Goal: Find specific page/section: Find specific page/section

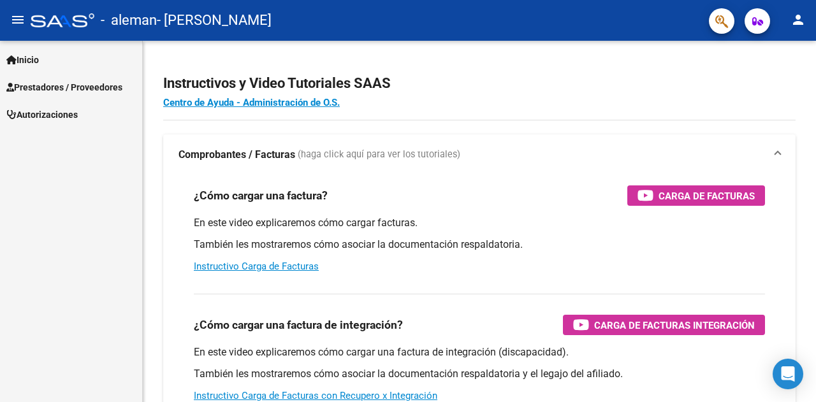
click at [79, 92] on span "Prestadores / Proveedores" at bounding box center [64, 87] width 116 height 14
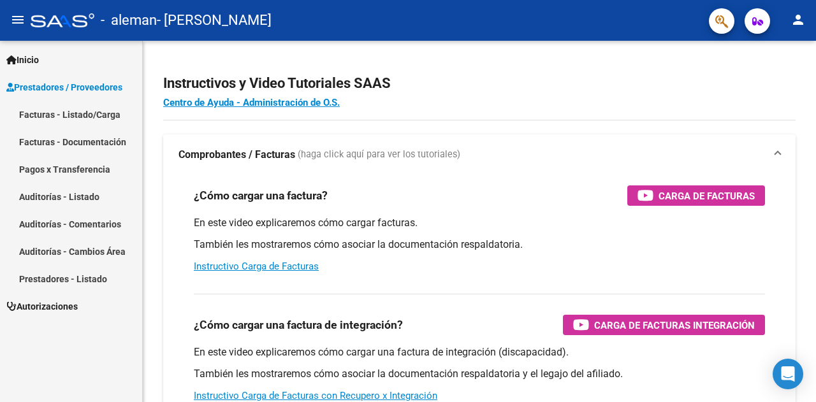
click at [82, 110] on link "Facturas - Listado/Carga" at bounding box center [71, 114] width 142 height 27
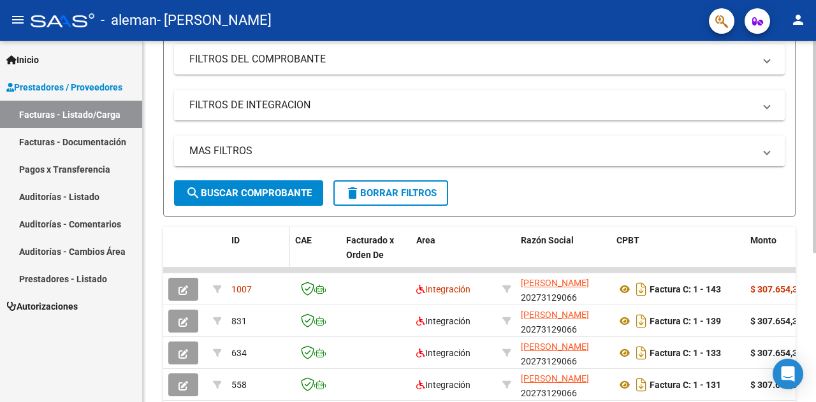
scroll to position [254, 0]
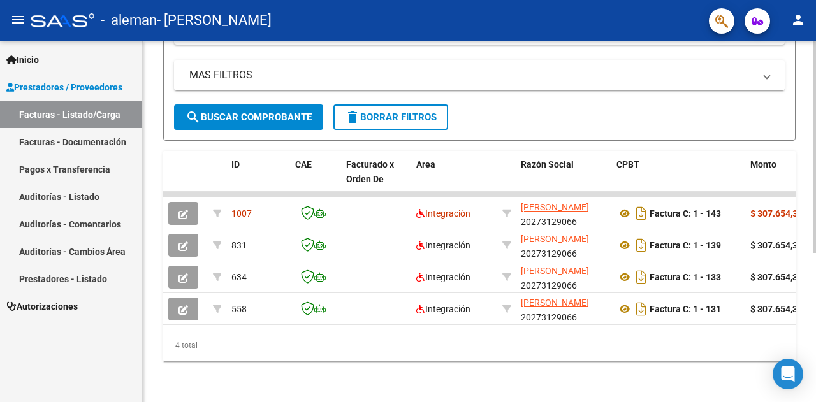
click at [513, 328] on div "ID CAE Facturado x Orden De Area Razón Social CPBT Monto Fecha Cpbt Días desde …" at bounding box center [479, 256] width 633 height 210
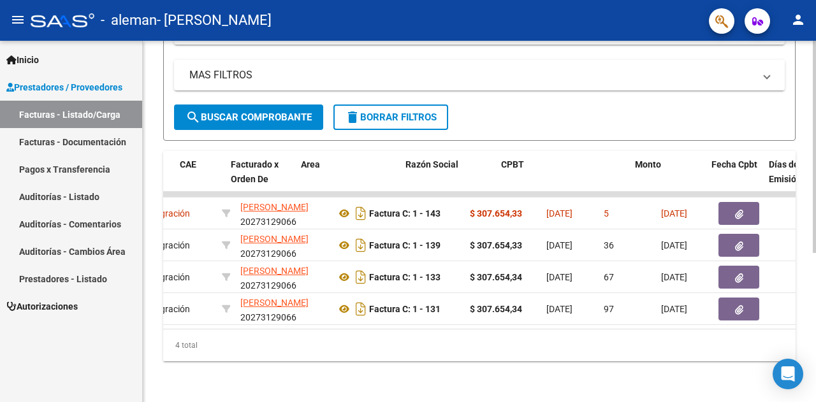
scroll to position [0, 115]
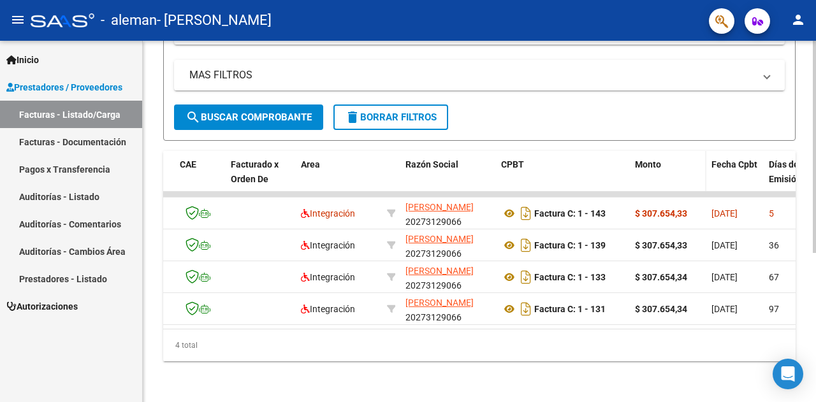
click at [655, 159] on span "Monto" at bounding box center [648, 164] width 26 height 10
click at [521, 159] on span "CPBT" at bounding box center [512, 164] width 23 height 10
click at [506, 159] on span "CPBT" at bounding box center [512, 164] width 23 height 10
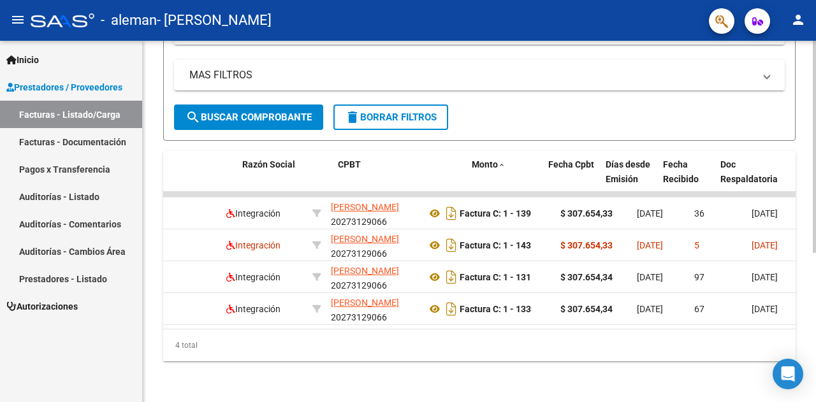
scroll to position [0, 314]
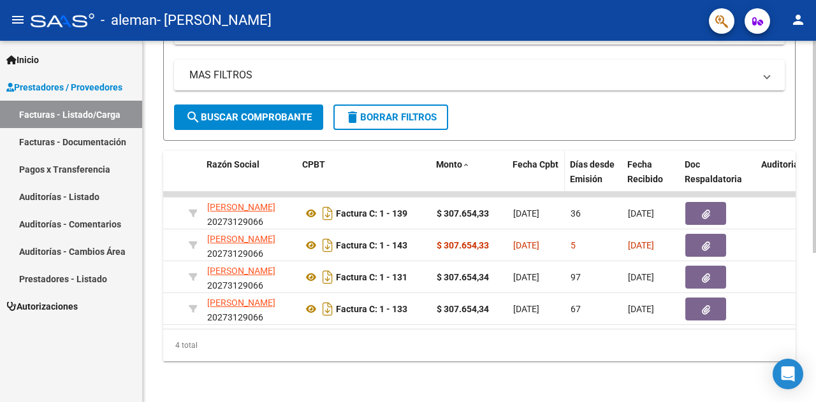
click at [536, 159] on span "Fecha Cpbt" at bounding box center [536, 164] width 46 height 10
